Goal: Task Accomplishment & Management: Complete application form

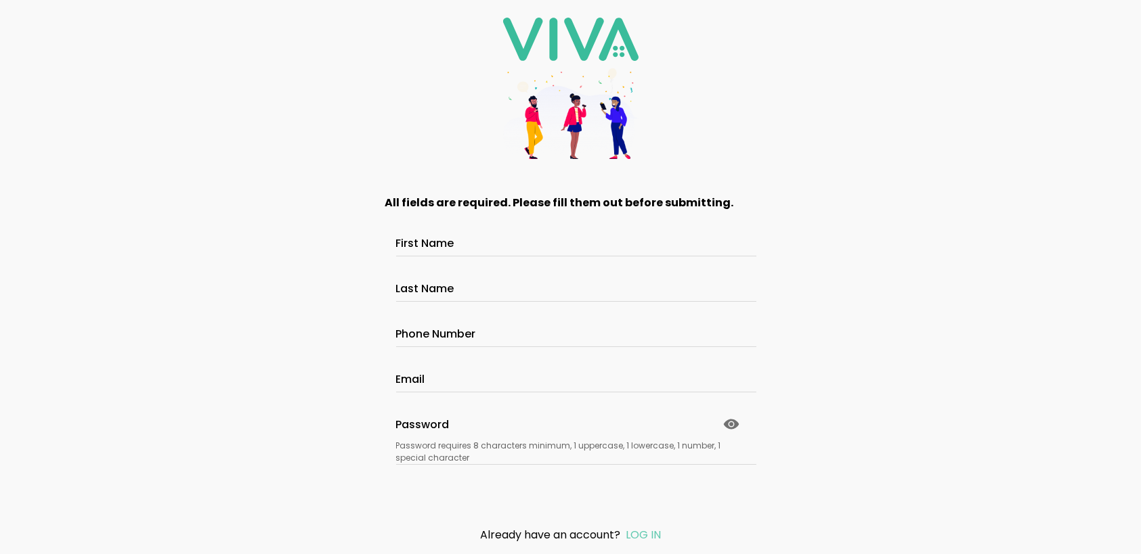
type input "**********"
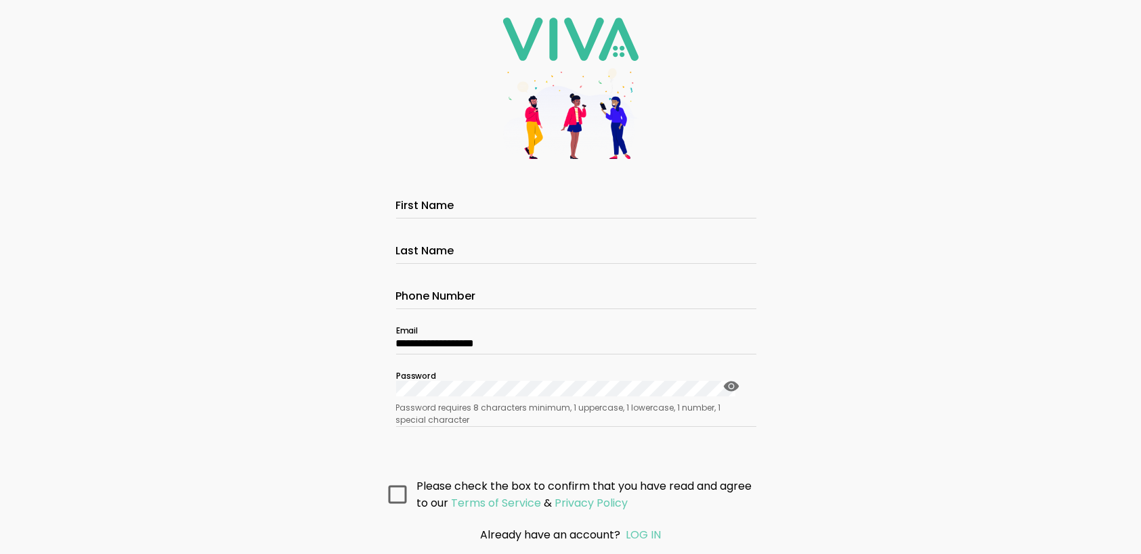
scroll to position [83, 0]
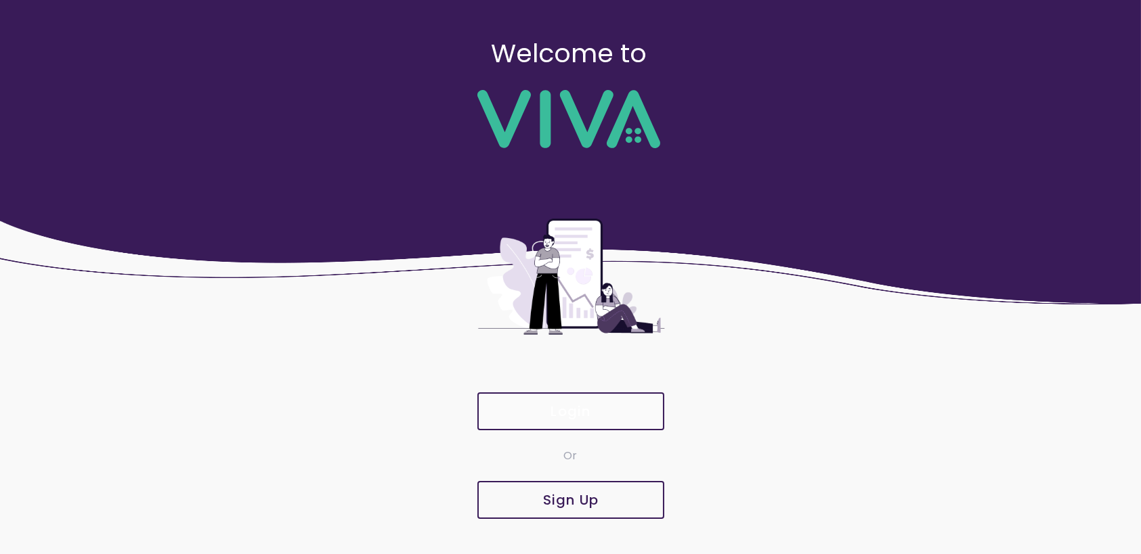
click at [0, 0] on slot "Login" at bounding box center [0, 0] width 0 height 0
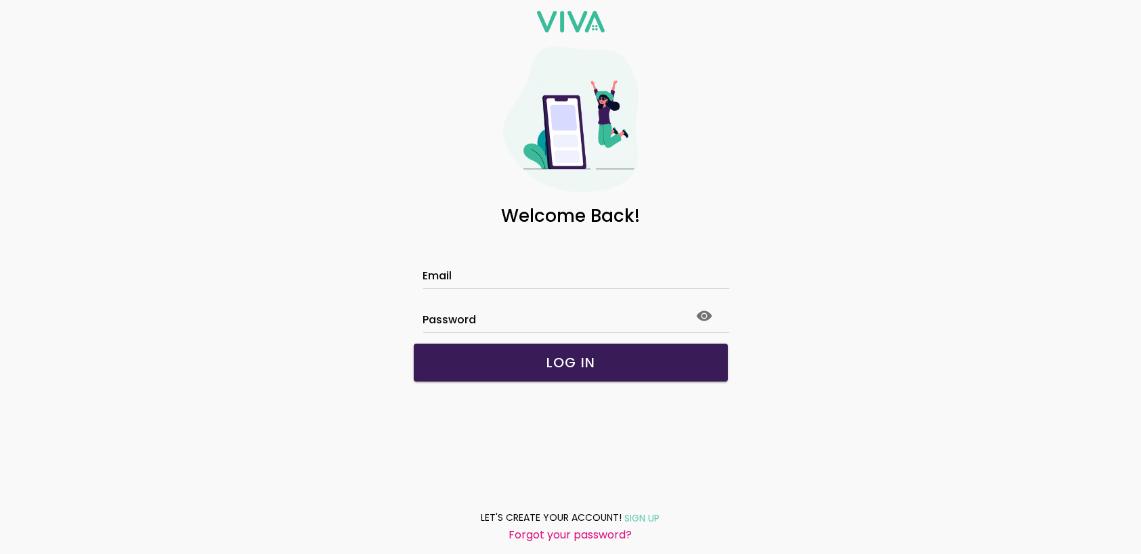
type input "**********"
